Goal: Task Accomplishment & Management: Complete application form

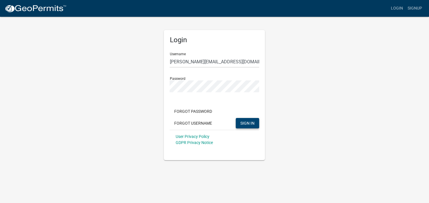
click at [251, 122] on span "SIGN IN" at bounding box center [247, 122] width 14 height 5
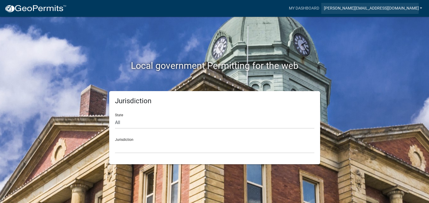
click at [387, 8] on link "[PERSON_NAME][EMAIL_ADDRESS][DOMAIN_NAME]" at bounding box center [372, 8] width 103 height 11
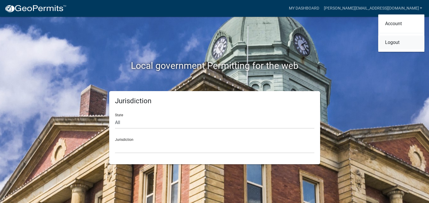
click at [391, 44] on link "Logout" at bounding box center [401, 43] width 46 height 14
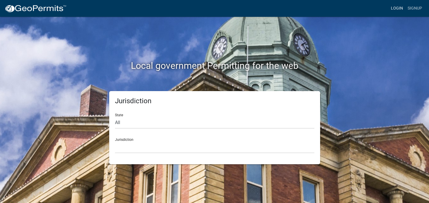
click at [395, 8] on link "Login" at bounding box center [396, 8] width 17 height 11
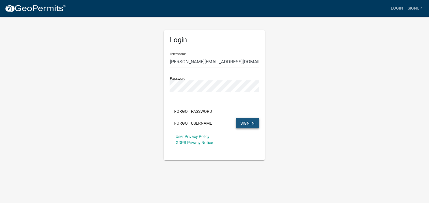
click at [241, 122] on span "SIGN IN" at bounding box center [247, 122] width 14 height 5
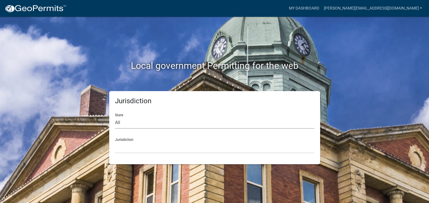
click at [115, 117] on select "All [US_STATE] [US_STATE] [US_STATE] [US_STATE] [US_STATE] [US_STATE] [US_STATE…" at bounding box center [214, 123] width 199 height 12
select select "[US_STATE]"
click option "[US_STATE]" at bounding box center [0, 0] width 0 height 0
click at [115, 141] on select "[GEOGRAPHIC_DATA], [US_STATE][PERSON_NAME][GEOGRAPHIC_DATA], [US_STATE][PERSON_…" at bounding box center [214, 147] width 199 height 12
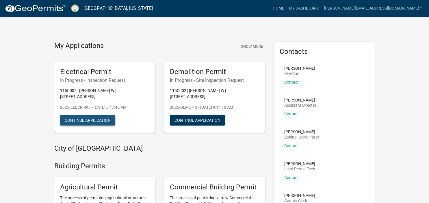
click at [105, 115] on button "Continue Application" at bounding box center [87, 120] width 55 height 10
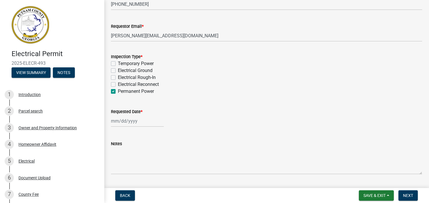
scroll to position [96, 0]
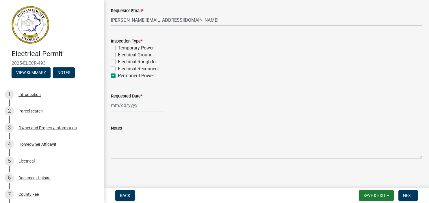
click at [137, 106] on input "Requested Date *" at bounding box center [137, 105] width 53 height 12
select select "9"
select select "2025"
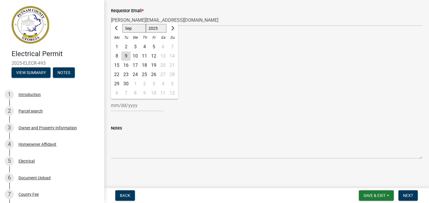
click at [137, 55] on div "10" at bounding box center [135, 55] width 9 height 9
type input "[DATE]"
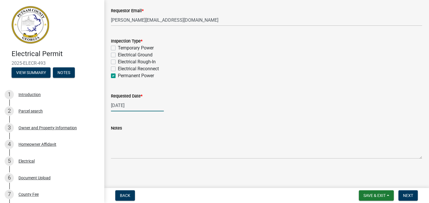
click at [151, 106] on input "[DATE]" at bounding box center [137, 105] width 53 height 12
select select "9"
select select "2025"
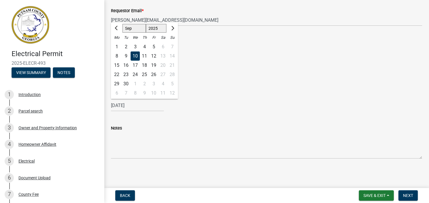
click at [144, 56] on div "11" at bounding box center [144, 55] width 9 height 9
type input "[DATE]"
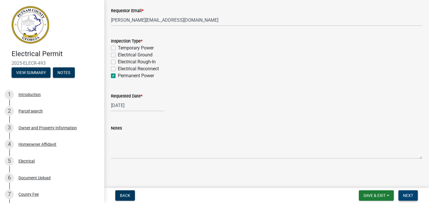
click at [408, 195] on span "Next" at bounding box center [408, 195] width 10 height 5
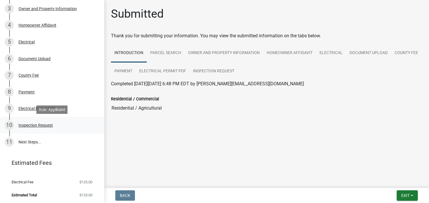
scroll to position [120, 0]
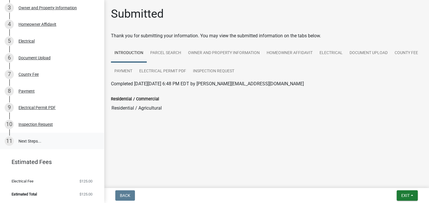
click at [36, 139] on link "11 Next Steps..." at bounding box center [52, 141] width 104 height 17
click at [408, 195] on span "Exit" at bounding box center [405, 195] width 8 height 5
click at [385, 181] on button "Save & Exit" at bounding box center [394, 180] width 46 height 14
